Goal: Entertainment & Leisure: Consume media (video, audio)

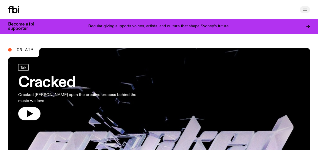
click at [301, 10] on button "button" at bounding box center [305, 9] width 10 height 7
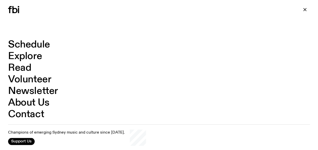
click at [33, 41] on link "Schedule" at bounding box center [29, 45] width 42 height 10
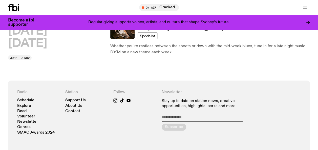
scroll to position [552, 0]
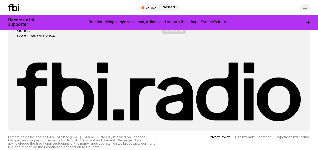
click at [305, 5] on icon "button" at bounding box center [305, 8] width 6 height 6
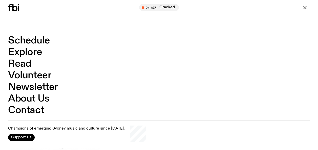
click at [38, 41] on link "Schedule" at bounding box center [29, 41] width 42 height 10
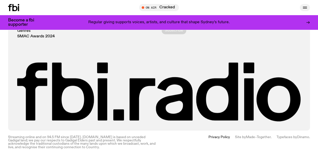
click at [306, 8] on icon "button" at bounding box center [305, 8] width 6 height 6
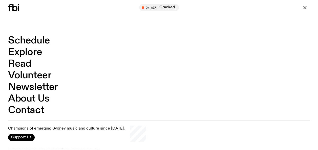
click at [29, 52] on link "Explore" at bounding box center [25, 53] width 34 height 10
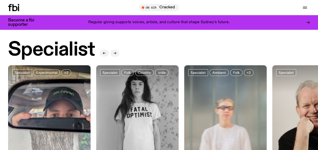
scroll to position [358, 0]
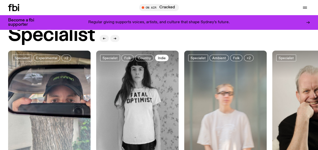
click at [165, 55] on link "Indie" at bounding box center [161, 58] width 13 height 7
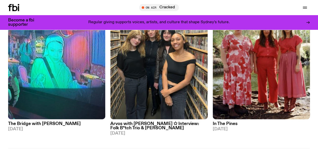
scroll to position [1166, 0]
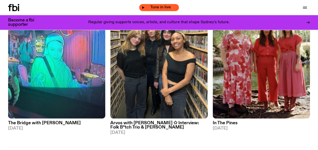
click at [162, 6] on span "Tune in live" at bounding box center [161, 8] width 32 height 4
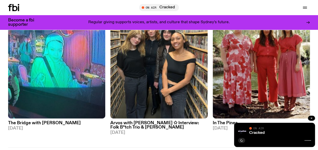
click at [311, 120] on button "button" at bounding box center [311, 118] width 7 height 5
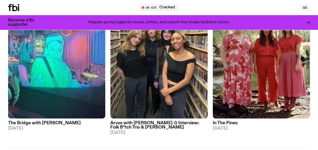
click at [307, 8] on icon "button" at bounding box center [305, 8] width 6 height 6
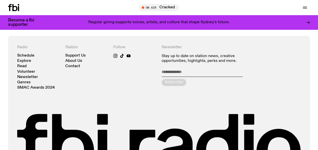
scroll to position [304, 0]
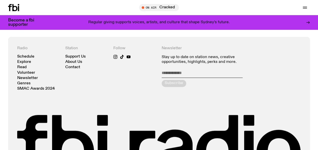
click at [29, 55] on nav "Schedule Explore Read Volunteer Newsletter Genres SMAC Awards 2024" at bounding box center [38, 73] width 43 height 36
click at [30, 60] on link "Explore" at bounding box center [24, 62] width 14 height 4
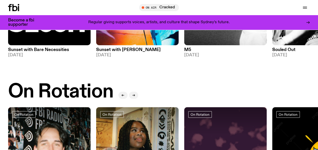
scroll to position [134, 0]
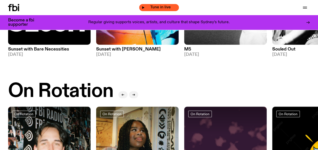
click at [156, 6] on span "Tune in live" at bounding box center [161, 8] width 32 height 4
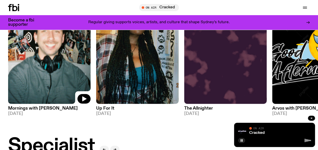
scroll to position [262, 0]
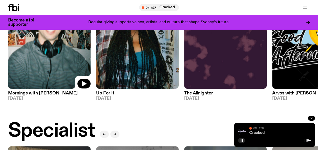
click at [252, 132] on link "Cracked" at bounding box center [256, 133] width 15 height 4
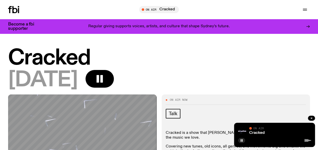
click at [15, 9] on icon at bounding box center [14, 9] width 5 height 7
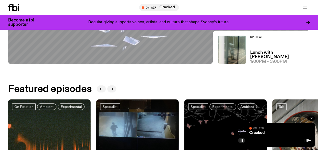
scroll to position [150, 0]
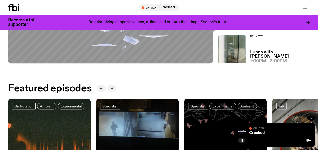
click at [260, 59] on span "1:00pm - 3:00pm" at bounding box center [268, 61] width 37 height 4
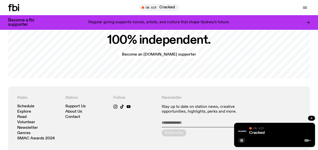
scroll to position [965, 0]
drag, startPoint x: 202, startPoint y: 64, endPoint x: 19, endPoint y: 93, distance: 184.6
click at [25, 113] on link "Explore" at bounding box center [24, 112] width 14 height 4
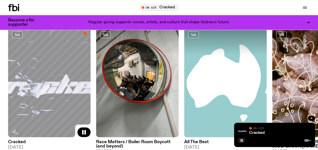
scroll to position [552, 0]
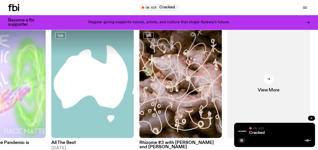
click at [274, 130] on div "On Air" at bounding box center [280, 129] width 62 height 4
click at [254, 132] on link "Cracked" at bounding box center [256, 133] width 15 height 4
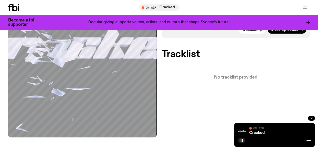
scroll to position [151, 0]
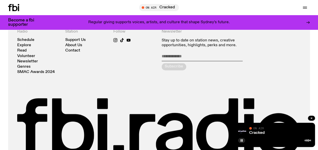
click at [170, 77] on div "Radio Schedule Explore Read Volunteer Newsletter Genres SMAC Awards 2024 Statio…" at bounding box center [158, 93] width 283 height 128
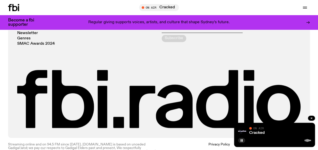
scroll to position [335, 0]
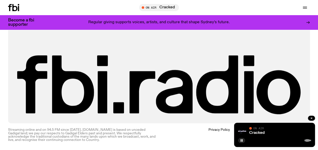
click at [316, 13] on div "Schedule Explore Read Volunteer Newsletter On Air Cracked Tune in live On Air C…" at bounding box center [159, 7] width 318 height 15
click at [301, 10] on button "button" at bounding box center [305, 7] width 10 height 7
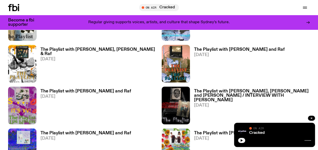
scroll to position [551, 0]
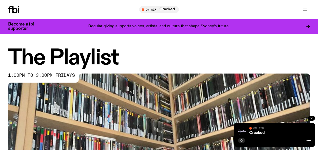
click at [20, 16] on div "Schedule Explore Read Volunteer Newsletter On Air Cracked Tune in live On Air C…" at bounding box center [159, 9] width 318 height 19
click at [190, 50] on h1 "The Playlist" at bounding box center [159, 58] width 302 height 20
click at [19, 11] on icon at bounding box center [18, 10] width 1 height 5
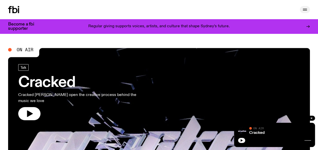
click at [305, 6] on button "button" at bounding box center [305, 9] width 10 height 7
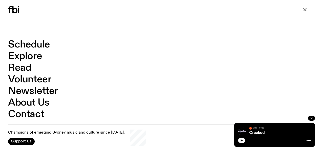
click at [30, 47] on link "Schedule" at bounding box center [29, 45] width 42 height 10
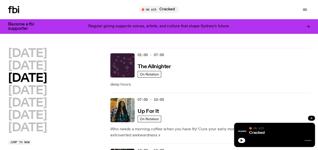
drag, startPoint x: 80, startPoint y: 72, endPoint x: 33, endPoint y: 135, distance: 78.9
click at [33, 135] on div "[DATE] [DATE] [DATE] [DATE] [DATE] [DATE] [DATE] Jump to now" at bounding box center [56, 96] width 97 height 97
click at [34, 131] on h2 "[DATE]" at bounding box center [27, 127] width 39 height 11
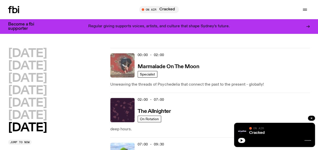
click at [128, 65] on img at bounding box center [122, 65] width 24 height 24
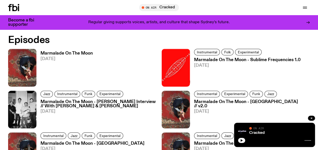
scroll to position [301, 0]
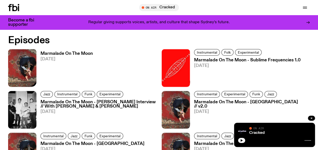
click at [42, 52] on link "Marmalade On The Moon [DATE]" at bounding box center [64, 69] width 56 height 35
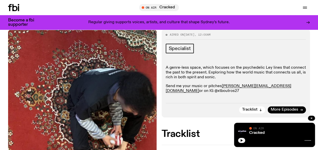
scroll to position [26, 0]
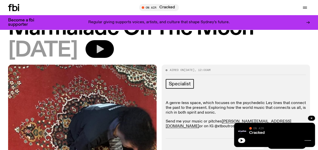
click at [104, 51] on icon "button" at bounding box center [100, 49] width 7 height 8
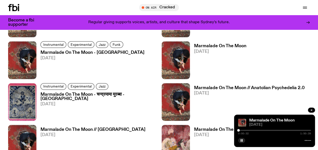
scroll to position [402, 0]
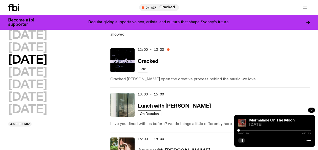
scroll to position [123, 0]
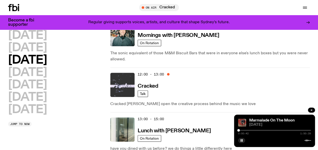
click at [132, 86] on img at bounding box center [122, 85] width 24 height 24
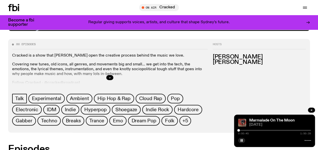
drag, startPoint x: 200, startPoint y: 93, endPoint x: 199, endPoint y: 97, distance: 3.3
click at [199, 97] on div "86 episodes Cracked is a show that [PERSON_NAME] open the creative process behi…" at bounding box center [159, 86] width 302 height 94
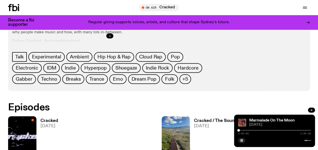
drag, startPoint x: 213, startPoint y: 105, endPoint x: 242, endPoint y: 107, distance: 28.4
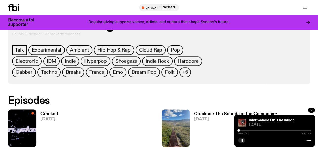
scroll to position [275, 0]
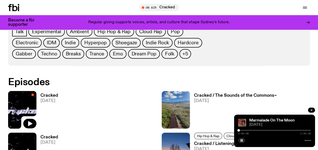
click at [34, 95] on img at bounding box center [22, 110] width 28 height 38
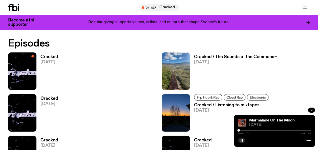
scroll to position [322, 0]
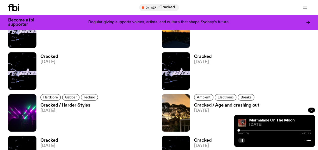
click at [133, 105] on div "Hardcore Gabber Techno Cracked / Harder Styles [DATE]" at bounding box center [82, 113] width 148 height 38
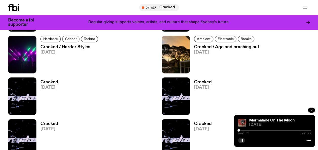
scroll to position [448, 0]
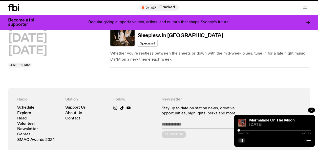
scroll to position [123, 0]
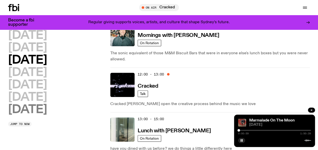
click at [24, 108] on h2 "[DATE]" at bounding box center [27, 109] width 39 height 11
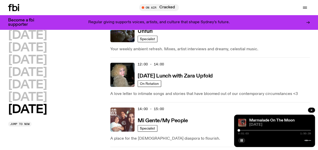
scroll to position [292, 0]
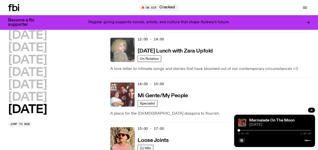
click at [123, 46] on img at bounding box center [122, 50] width 24 height 24
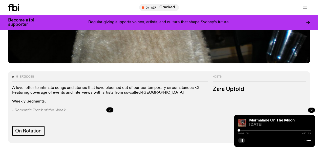
scroll to position [200, 0]
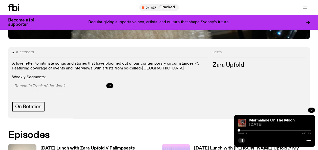
click at [110, 86] on icon "button" at bounding box center [109, 85] width 3 height 3
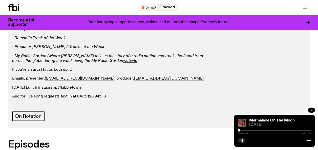
scroll to position [326, 0]
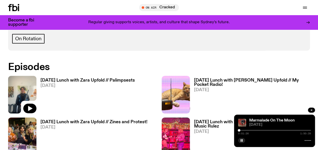
click at [25, 88] on img at bounding box center [22, 95] width 28 height 38
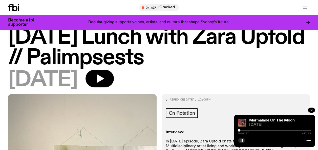
scroll to position [25, 0]
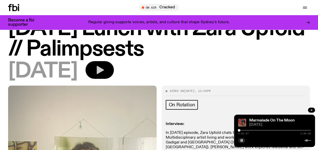
click at [114, 76] on button "button" at bounding box center [99, 70] width 28 height 18
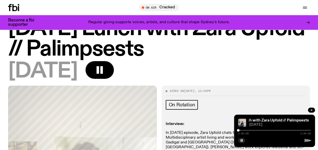
click at [245, 130] on div at bounding box center [274, 130] width 73 height 1
click at [250, 128] on div "[DATE] Lunch with Zara Upfold // Palimpsests [DATE] Lunch with Zara Upfold // P…" at bounding box center [274, 131] width 81 height 32
click at [246, 131] on div at bounding box center [246, 130] width 3 height 3
click at [249, 129] on div "0:14:18 1:59:59" at bounding box center [274, 132] width 73 height 6
click at [249, 130] on div at bounding box center [274, 130] width 73 height 1
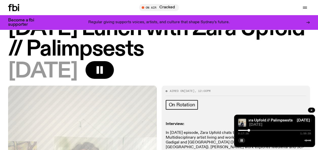
click at [251, 130] on div "0:17:38 1:59:59" at bounding box center [274, 132] width 73 height 6
click at [251, 130] on div at bounding box center [274, 130] width 73 height 1
click at [253, 129] on div "0:21:27 1:59:59" at bounding box center [274, 132] width 73 height 6
click at [253, 130] on div at bounding box center [274, 130] width 73 height 1
click at [252, 130] on div at bounding box center [253, 130] width 3 height 3
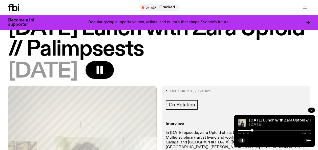
click at [250, 130] on div at bounding box center [215, 130] width 73 height 1
click at [251, 130] on div at bounding box center [250, 130] width 3 height 3
click at [250, 130] on div at bounding box center [250, 130] width 3 height 3
click at [251, 130] on div at bounding box center [251, 130] width 3 height 3
click at [250, 130] on div at bounding box center [250, 130] width 3 height 3
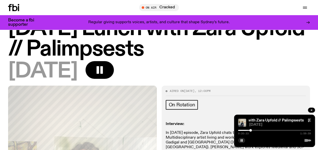
click at [250, 129] on div at bounding box center [250, 130] width 3 height 3
click at [253, 131] on div at bounding box center [274, 130] width 73 height 1
click at [254, 130] on div at bounding box center [274, 130] width 73 height 1
click at [254, 130] on div at bounding box center [254, 130] width 3 height 3
click at [257, 130] on div at bounding box center [257, 130] width 3 height 3
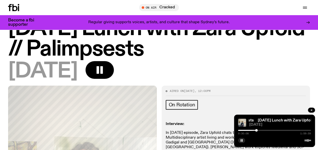
click at [256, 130] on div at bounding box center [256, 130] width 3 height 3
click at [255, 130] on div at bounding box center [255, 130] width 3 height 3
click at [254, 129] on div at bounding box center [254, 130] width 3 height 3
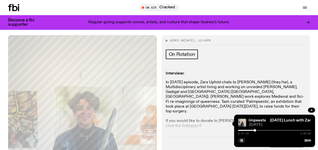
scroll to position [101, 0]
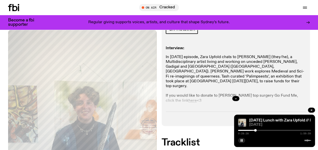
click at [255, 131] on div at bounding box center [255, 130] width 3 height 3
click at [253, 130] on div at bounding box center [219, 130] width 73 height 1
click at [279, 131] on div "0:26:44 1:59:59" at bounding box center [274, 132] width 73 height 6
click at [278, 128] on div "[DATE] Lunch with Zara Upfold // Palimpsests [DATE] Lunch with Zara Upfold // P…" at bounding box center [274, 131] width 81 height 32
click at [279, 131] on div "0:26:44 1:59:59" at bounding box center [274, 132] width 73 height 6
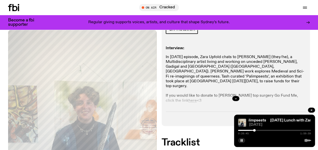
click at [279, 131] on div "0:26:45 1:59:59" at bounding box center [274, 132] width 73 height 6
click at [280, 130] on div at bounding box center [274, 130] width 73 height 1
drag, startPoint x: 282, startPoint y: 130, endPoint x: 276, endPoint y: 132, distance: 7.1
click at [290, 129] on div "1:09:18 1:59:59" at bounding box center [274, 132] width 73 height 6
click at [274, 132] on div "1:09:18 1:59:59" at bounding box center [274, 132] width 73 height 6
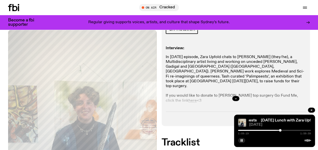
click at [276, 130] on div at bounding box center [243, 130] width 73 height 1
click at [272, 130] on div at bounding box center [239, 130] width 73 height 1
click at [269, 130] on div at bounding box center [235, 130] width 73 height 1
click at [266, 131] on div "0:51:23 1:59:59" at bounding box center [274, 132] width 73 height 6
click at [265, 130] on div at bounding box center [232, 130] width 73 height 1
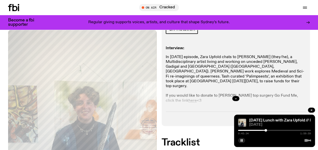
click at [263, 130] on div at bounding box center [229, 130] width 73 height 1
click at [265, 131] on div "0:41:23 1:59:59" at bounding box center [274, 132] width 73 height 6
click at [266, 130] on div at bounding box center [274, 130] width 73 height 1
click at [267, 130] on div at bounding box center [267, 130] width 3 height 3
